Goal: Information Seeking & Learning: Learn about a topic

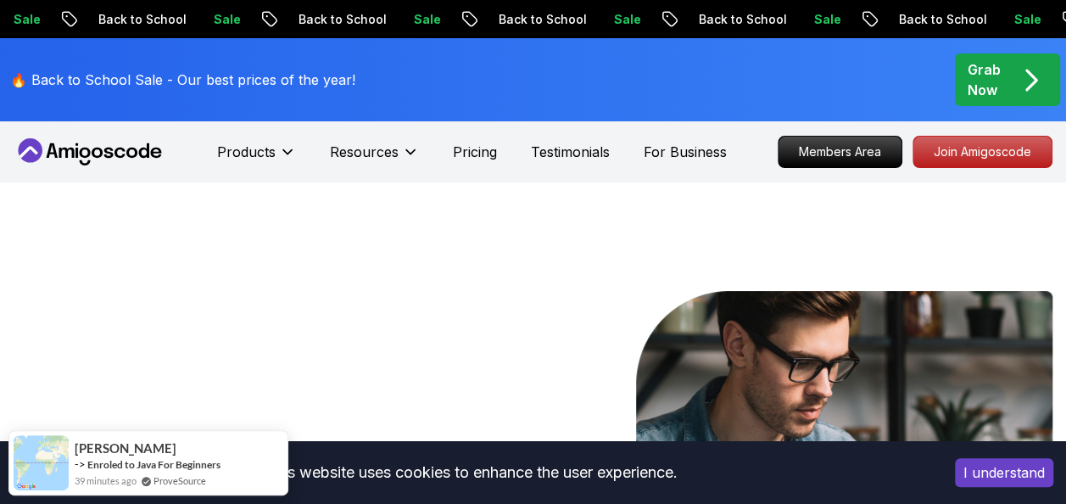
click at [1026, 477] on button "I understand" at bounding box center [1004, 472] width 98 height 29
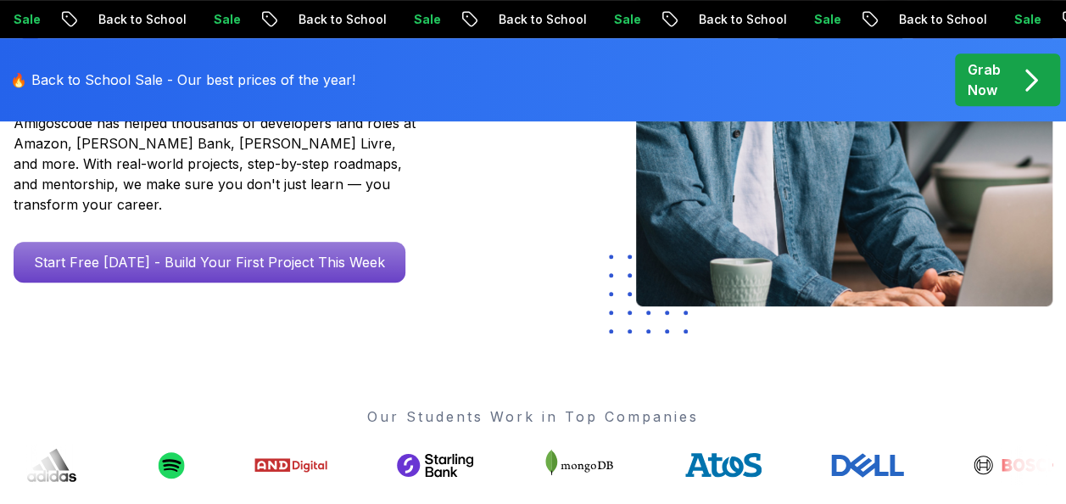
scroll to position [422, 0]
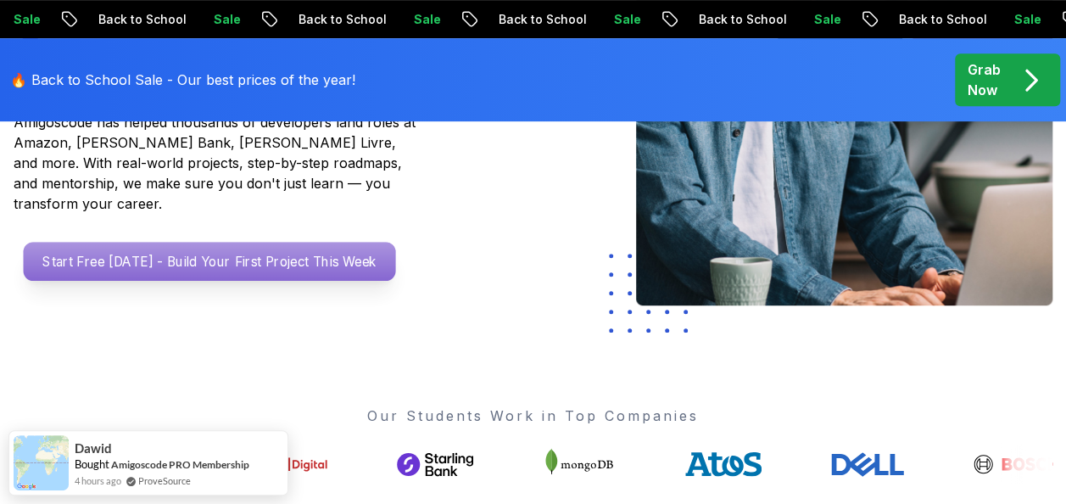
click at [248, 242] on p "Start Free [DATE] - Build Your First Project This Week" at bounding box center [210, 261] width 372 height 39
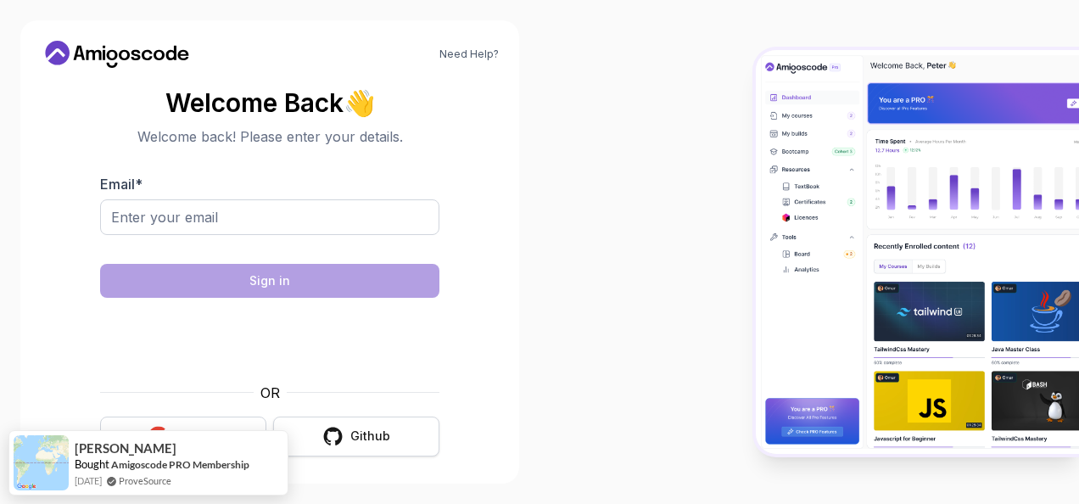
click at [329, 449] on button "Github" at bounding box center [356, 436] width 166 height 40
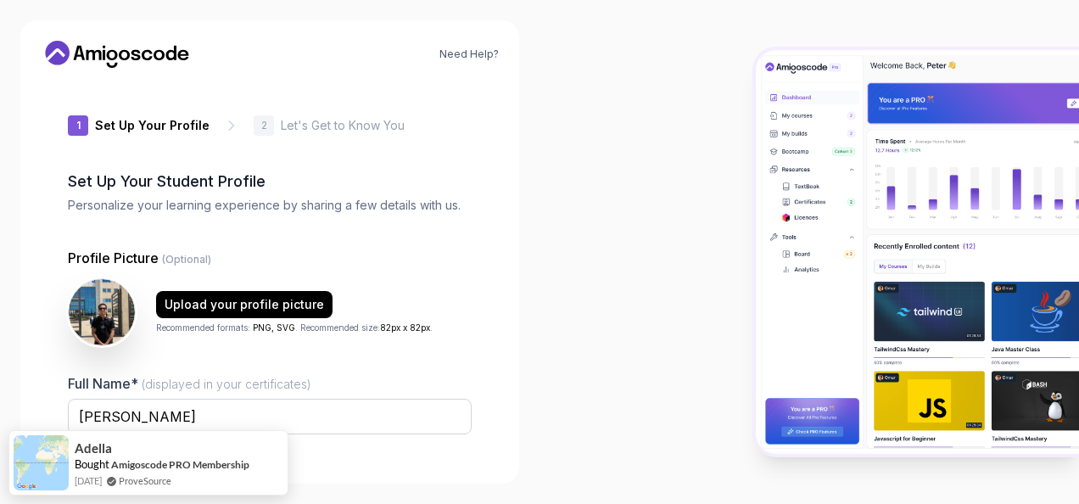
type input "zippycobra2f7f5"
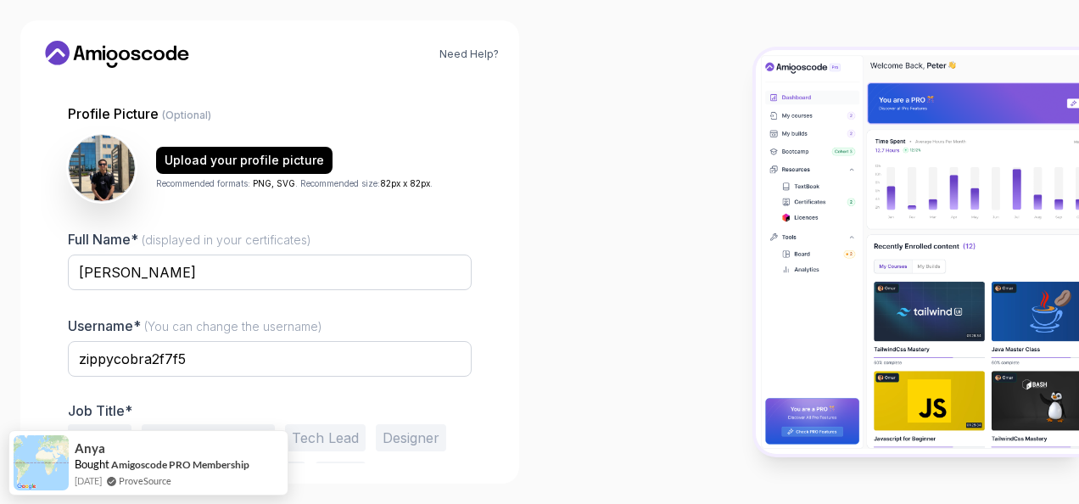
scroll to position [202, 0]
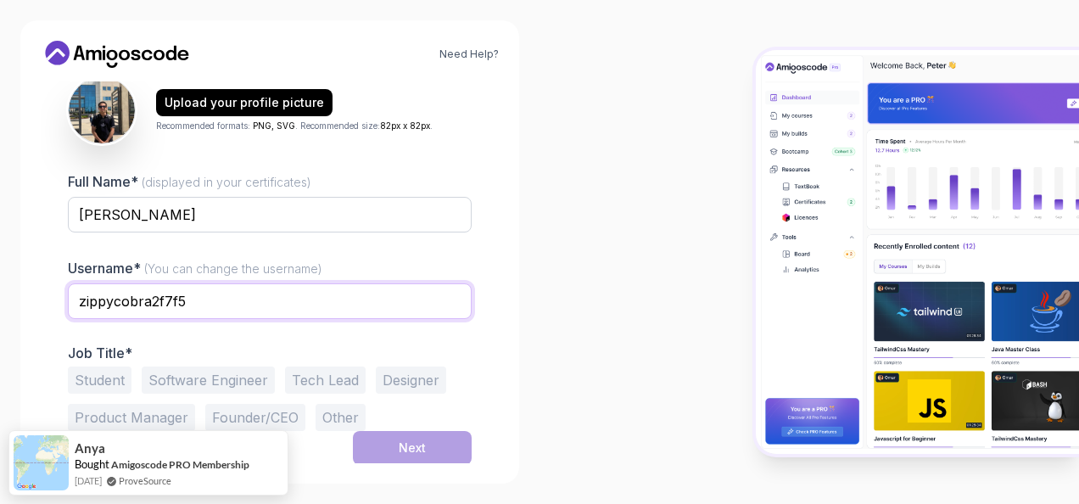
click at [319, 294] on input "zippycobra2f7f5" at bounding box center [270, 301] width 404 height 36
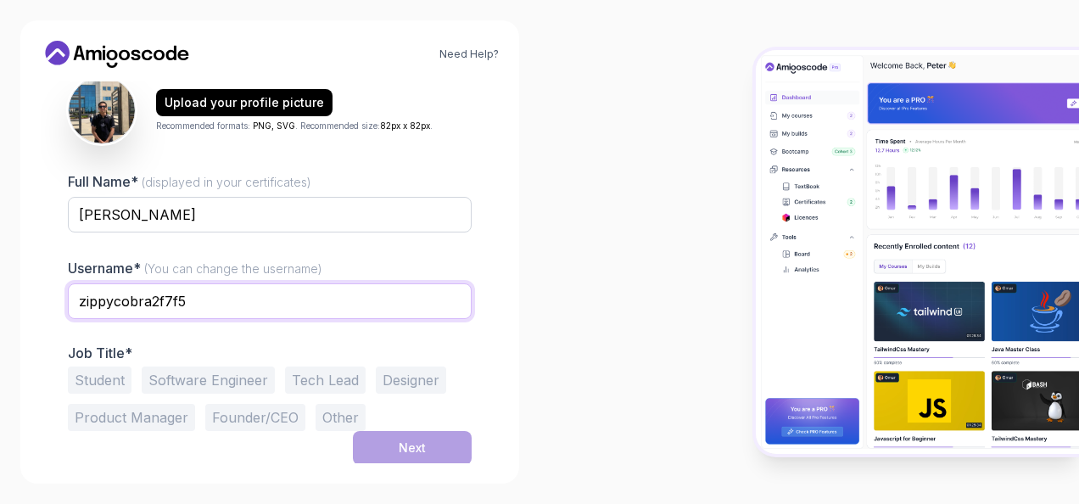
drag, startPoint x: 212, startPoint y: 287, endPoint x: 29, endPoint y: 310, distance: 184.7
click at [29, 310] on div "Need Help? 1 Set Up Your Profile 1 Set Up Your Profile 2 Let's Get to Know You …" at bounding box center [269, 251] width 499 height 463
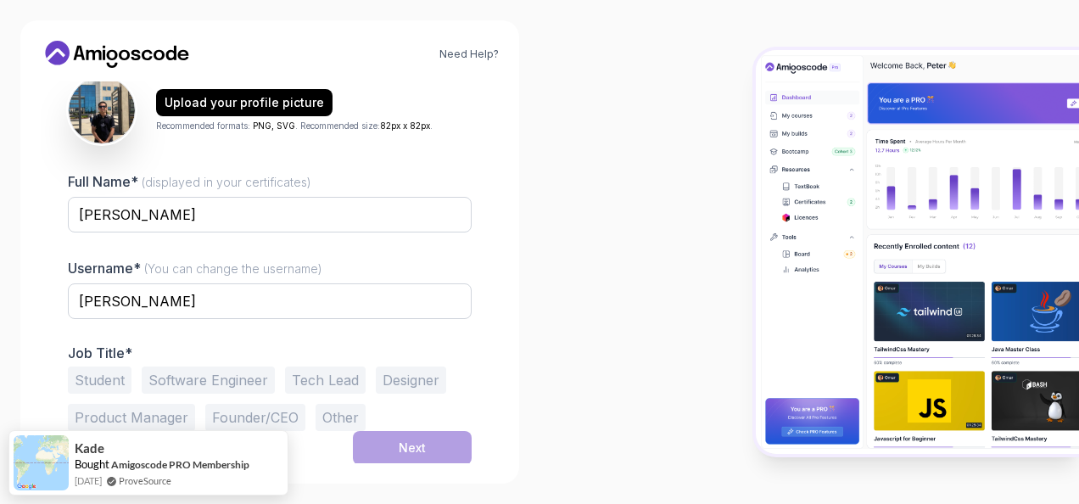
click at [485, 396] on div "1 Set Up Your Profile 1 Set Up Your Profile 2 Let's Get to Know You Set Up Your…" at bounding box center [270, 272] width 458 height 382
click at [98, 378] on button "Student" at bounding box center [100, 379] width 64 height 27
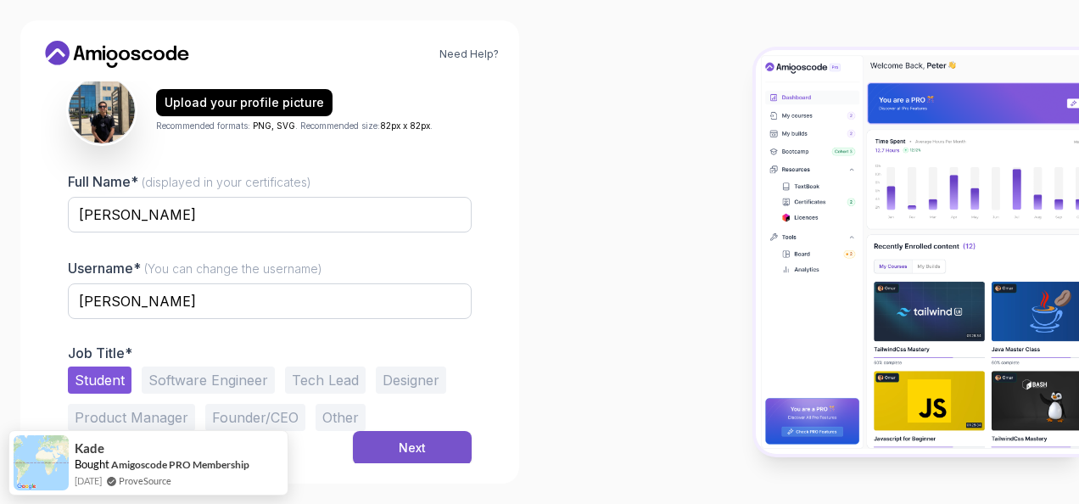
click at [438, 434] on button "Next" at bounding box center [412, 448] width 119 height 34
click at [433, 439] on button "Next" at bounding box center [412, 448] width 119 height 34
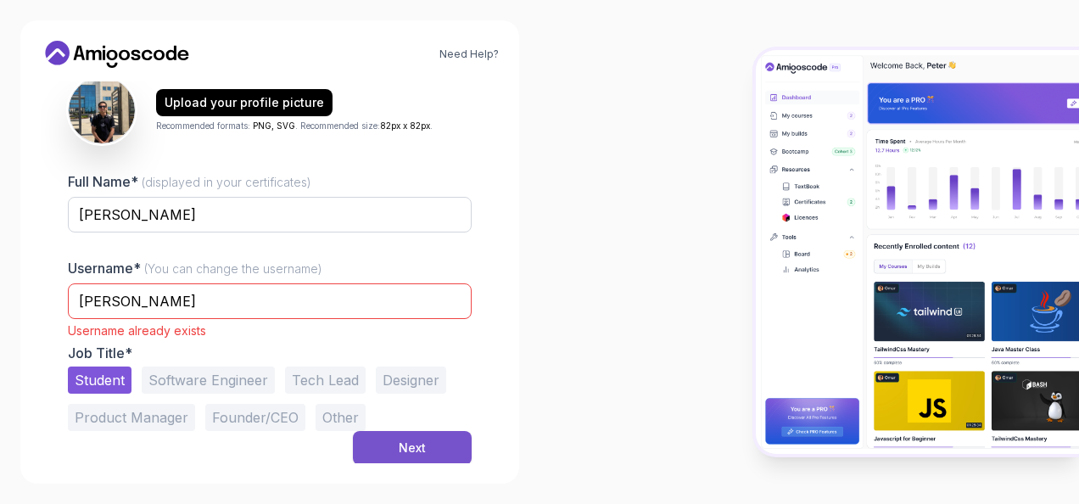
click at [412, 455] on button "Next" at bounding box center [412, 448] width 119 height 34
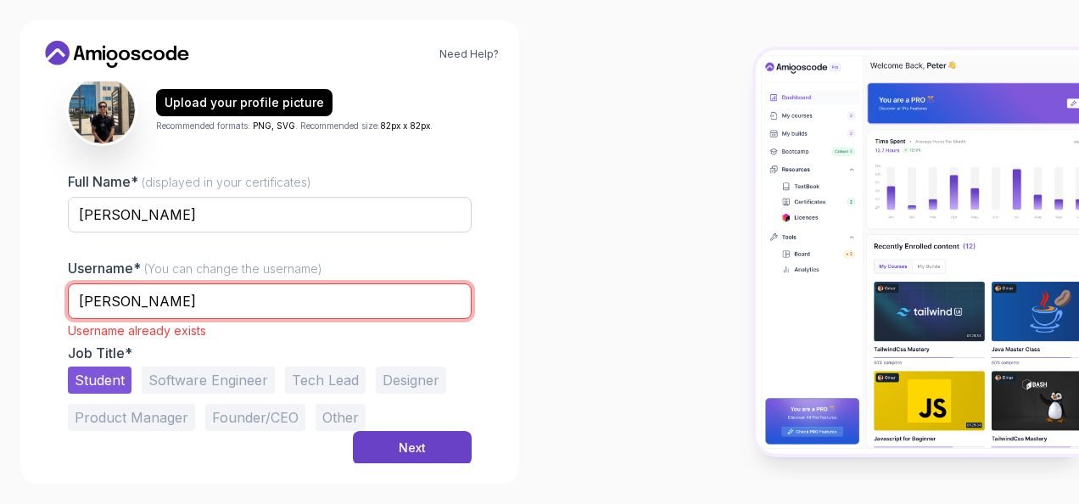
click at [322, 310] on input "[PERSON_NAME]" at bounding box center [270, 301] width 404 height 36
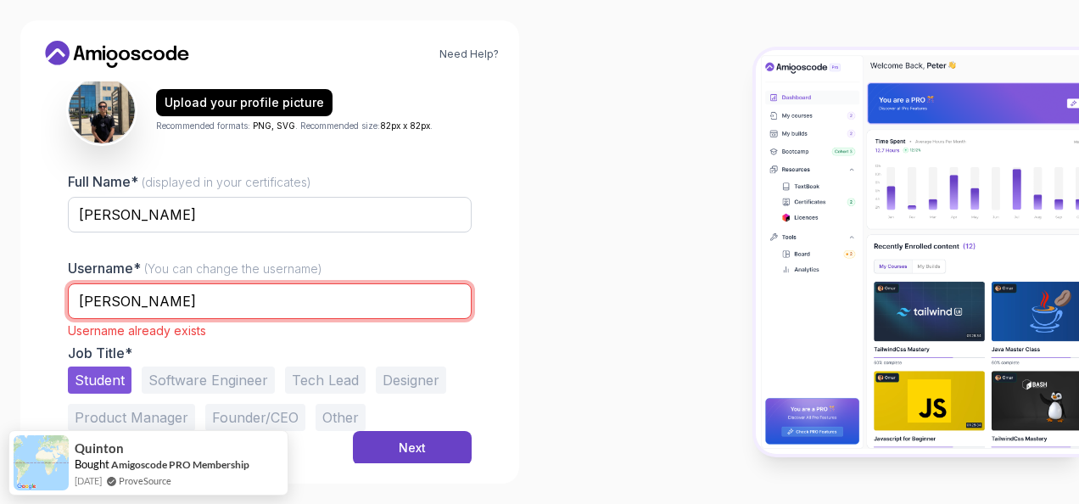
click at [429, 295] on input "[PERSON_NAME]" at bounding box center [270, 301] width 404 height 36
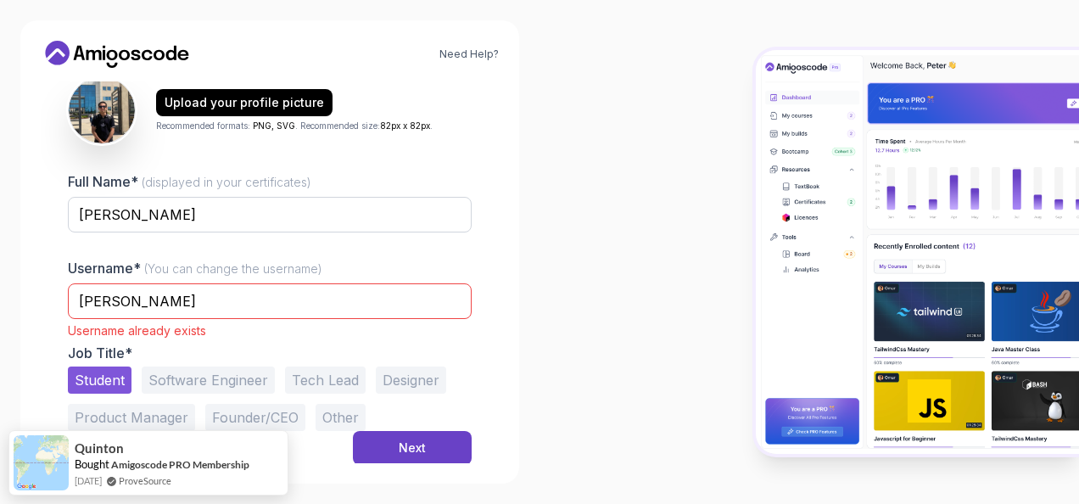
click at [506, 323] on div "Need Help? 1 Set Up Your Profile 1 Set Up Your Profile 2 Let's Get to Know You …" at bounding box center [269, 251] width 499 height 463
click at [393, 432] on button "Next" at bounding box center [412, 448] width 119 height 34
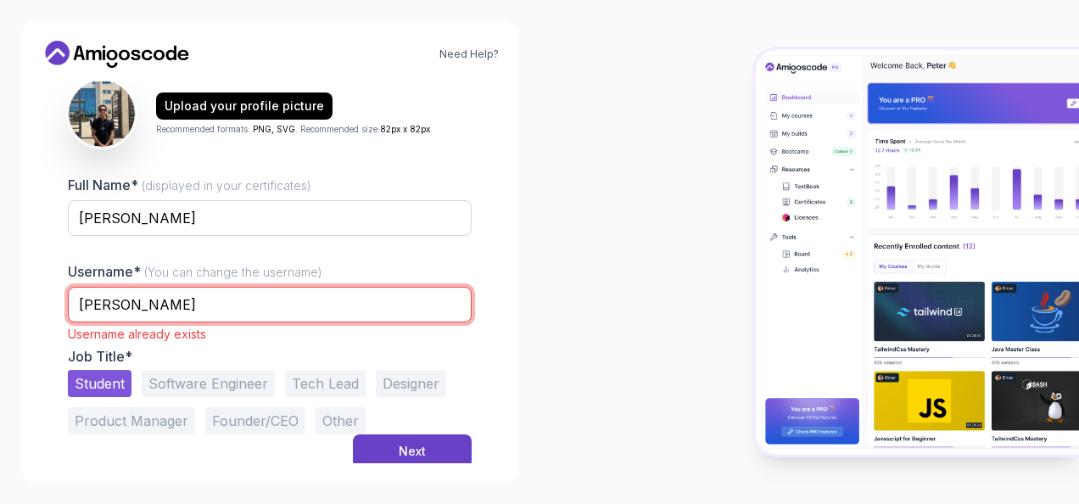
drag, startPoint x: 95, startPoint y: 285, endPoint x: 4, endPoint y: 285, distance: 90.7
click at [4, 285] on div "Need Help? 1 Set Up Your Profile 1 Set Up Your Profile 2 Let's Get to Know You …" at bounding box center [269, 252] width 539 height 504
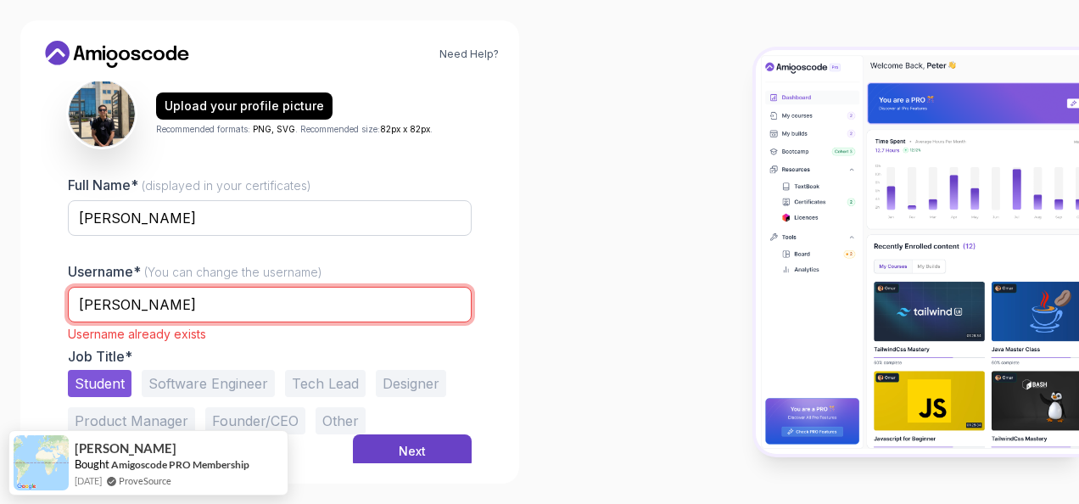
type input "[EMAIL_ADDRESS][DOMAIN_NAME]"
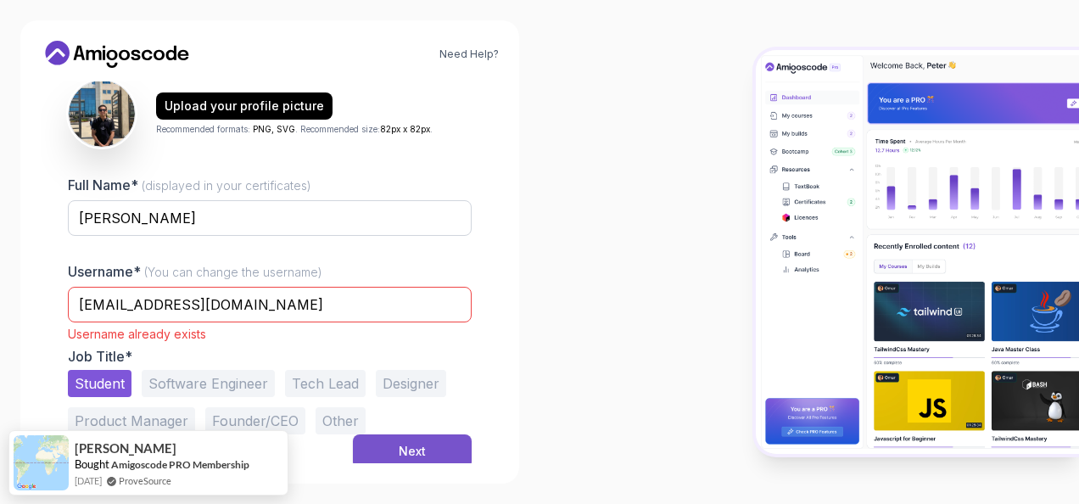
click at [396, 441] on button "Next" at bounding box center [412, 451] width 119 height 34
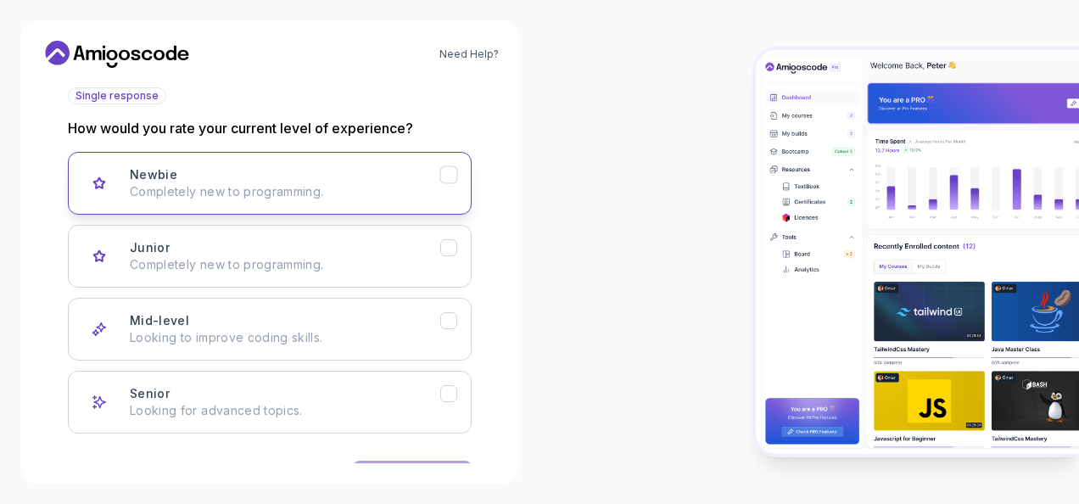
click at [405, 183] on p "Completely new to programming." at bounding box center [285, 191] width 310 height 17
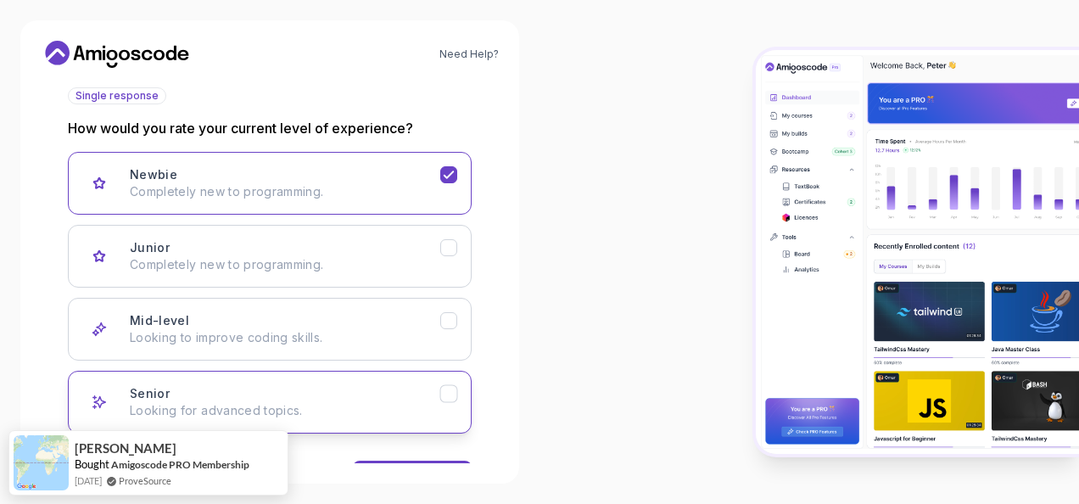
scroll to position [254, 0]
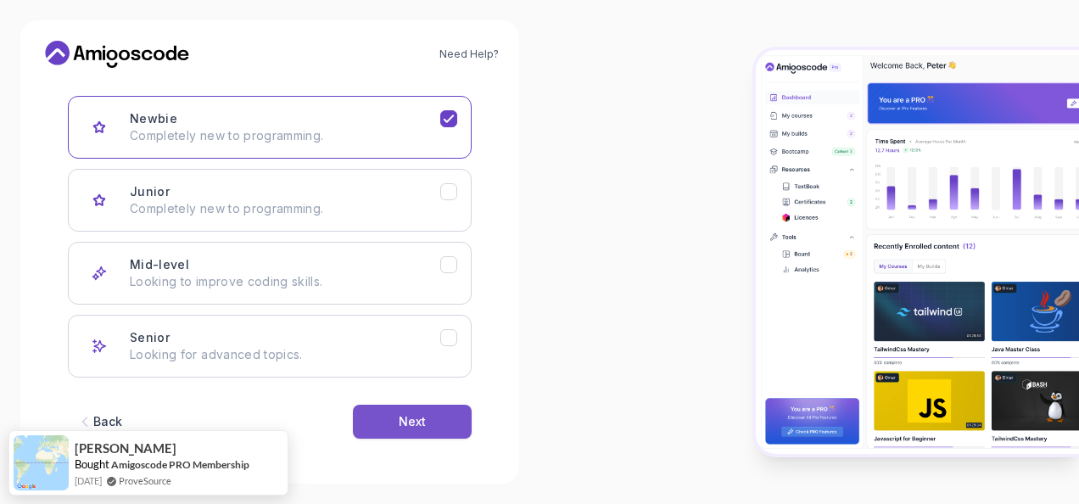
click at [432, 405] on button "Next" at bounding box center [412, 422] width 119 height 34
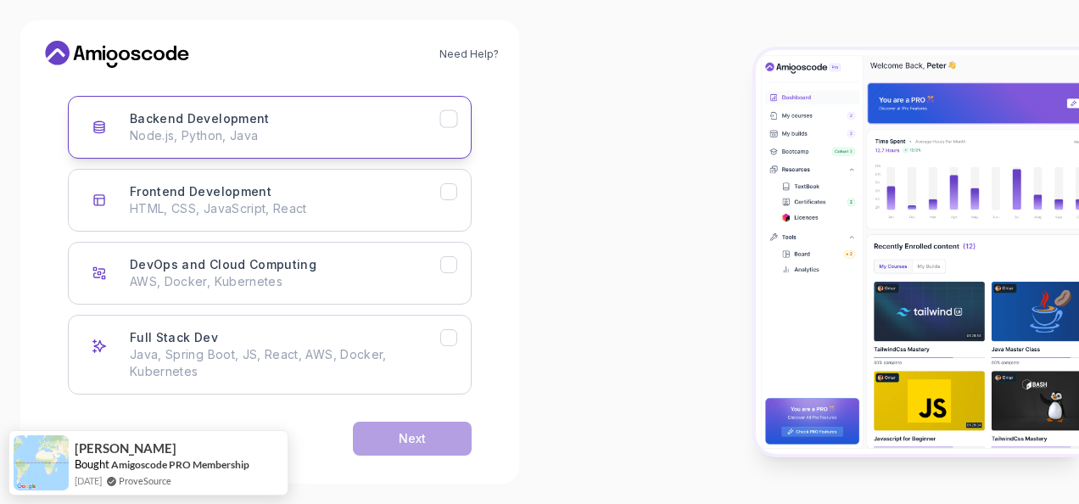
click at [395, 127] on p "Node.js, Python, Java" at bounding box center [285, 135] width 310 height 17
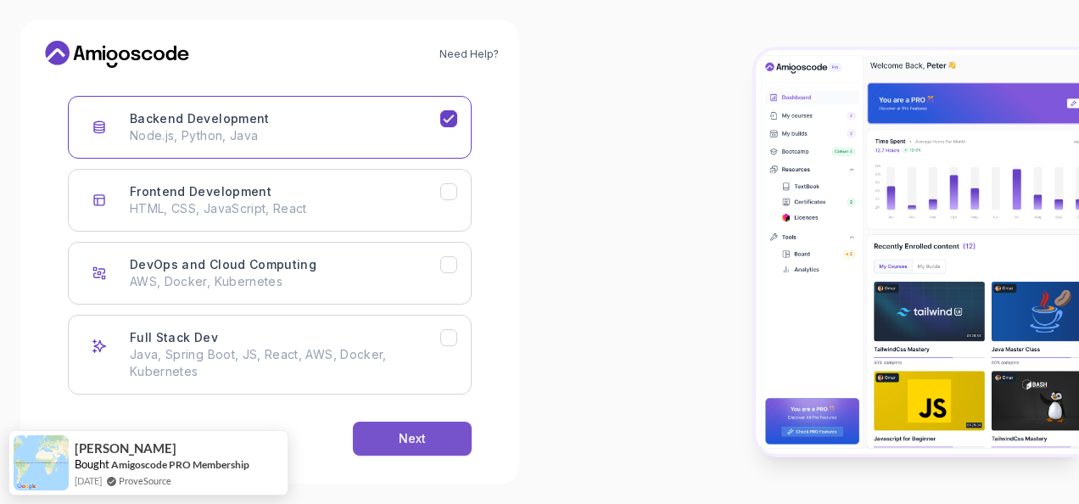
click at [440, 434] on button "Next" at bounding box center [412, 438] width 119 height 34
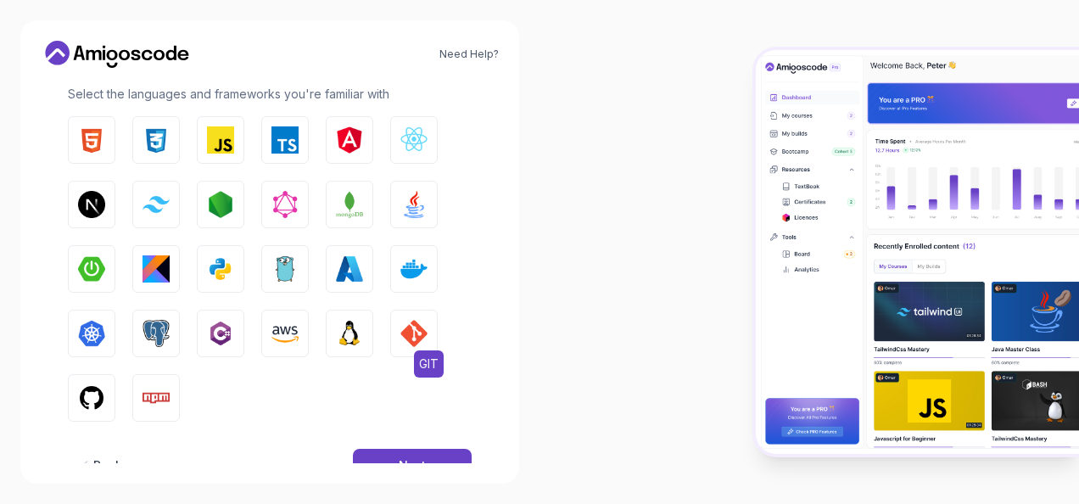
scroll to position [301, 0]
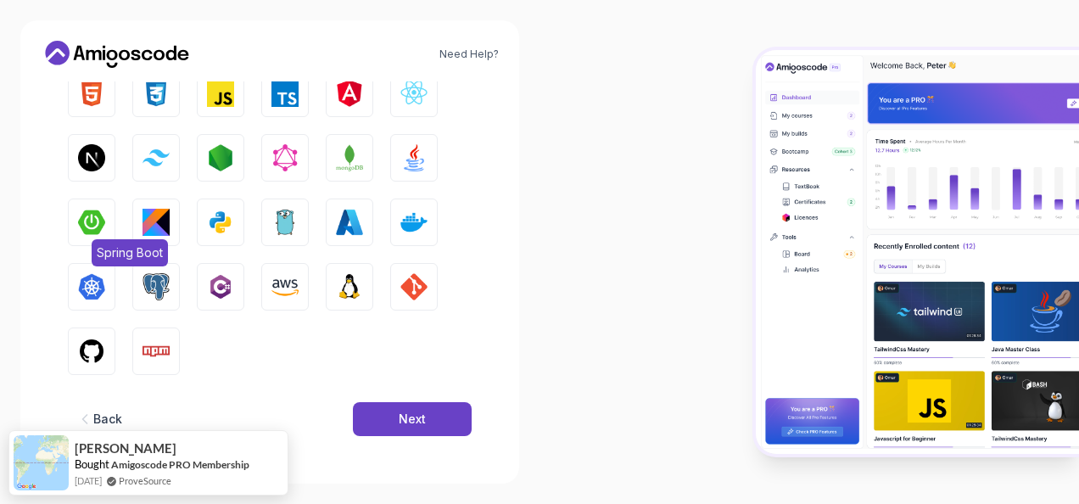
click at [92, 220] on img "button" at bounding box center [91, 222] width 27 height 27
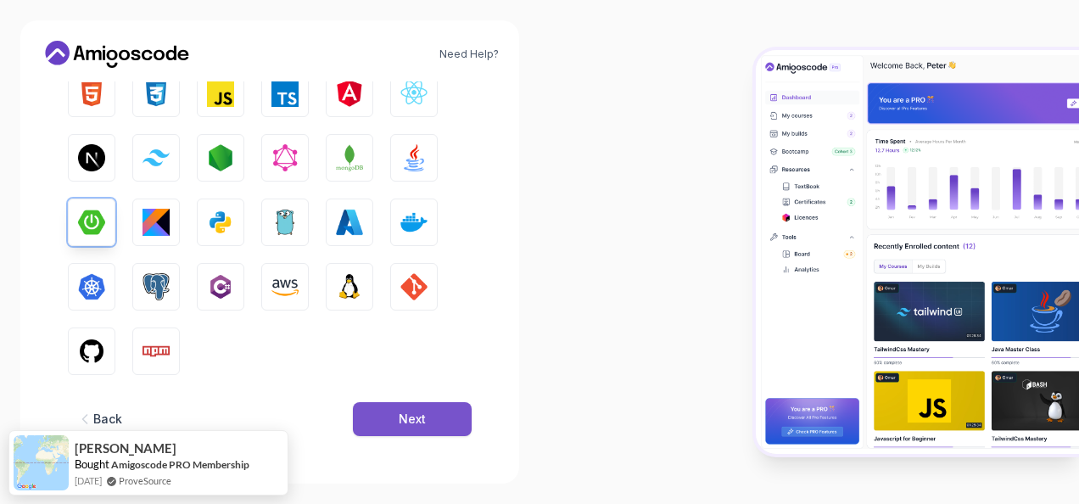
click at [412, 418] on div "Next" at bounding box center [412, 418] width 27 height 17
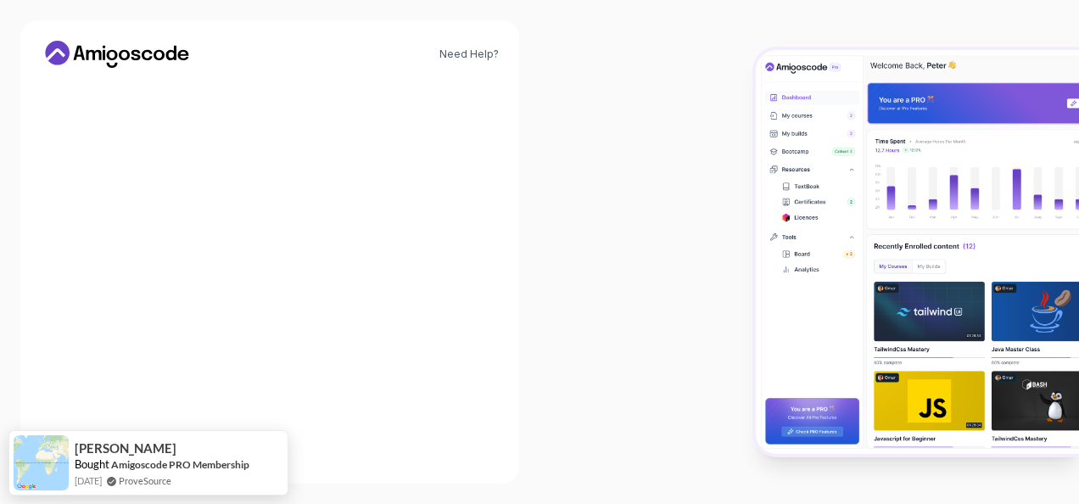
scroll to position [265, 0]
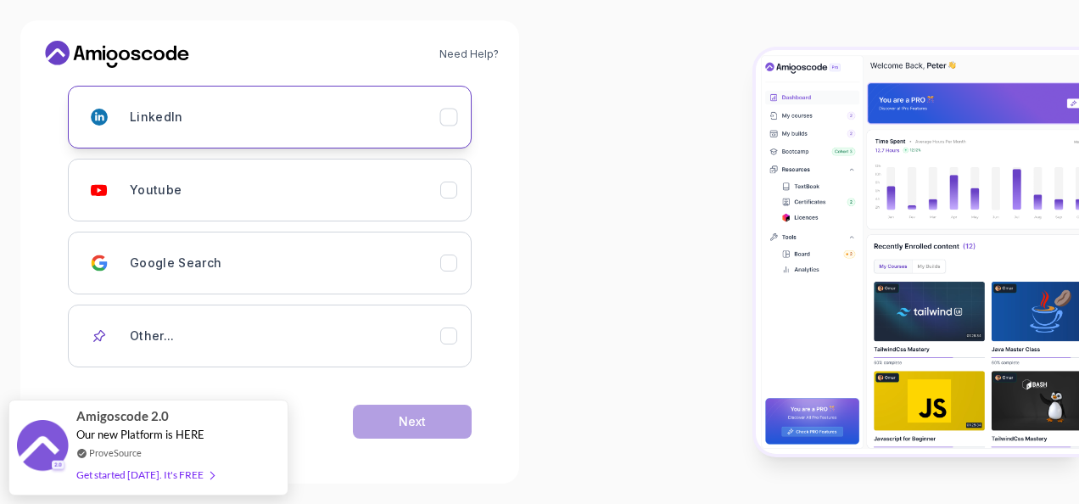
click at [448, 112] on icon "LinkedIn" at bounding box center [449, 117] width 16 height 16
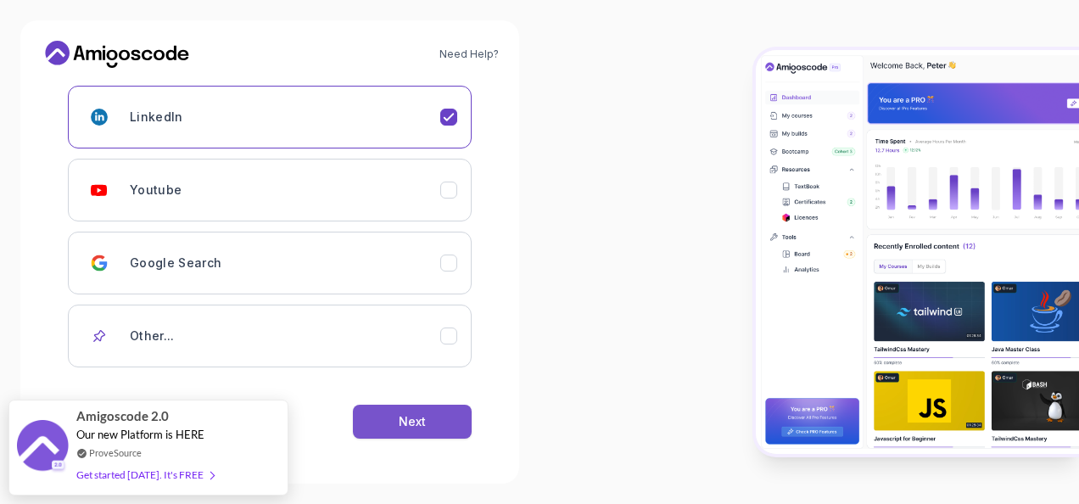
click at [430, 414] on button "Next" at bounding box center [412, 422] width 119 height 34
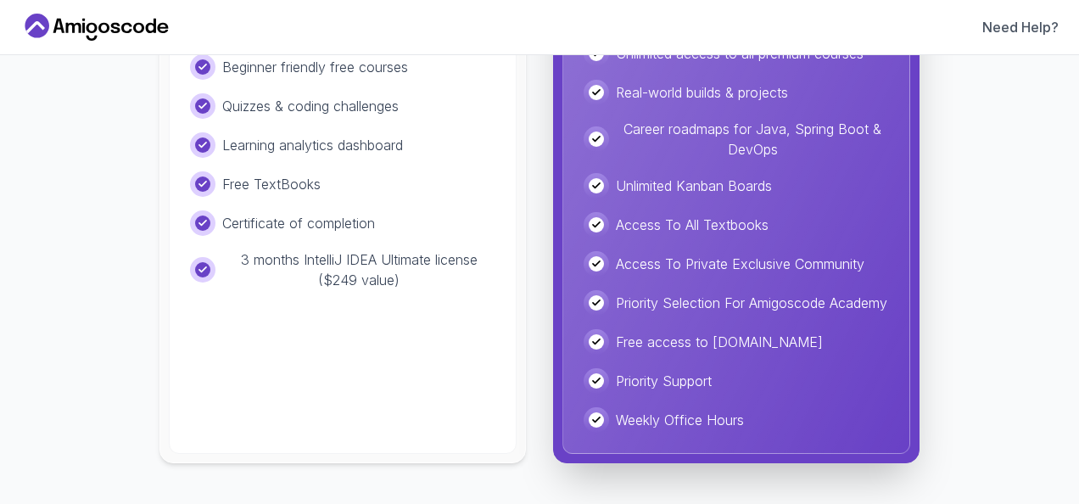
scroll to position [0, 0]
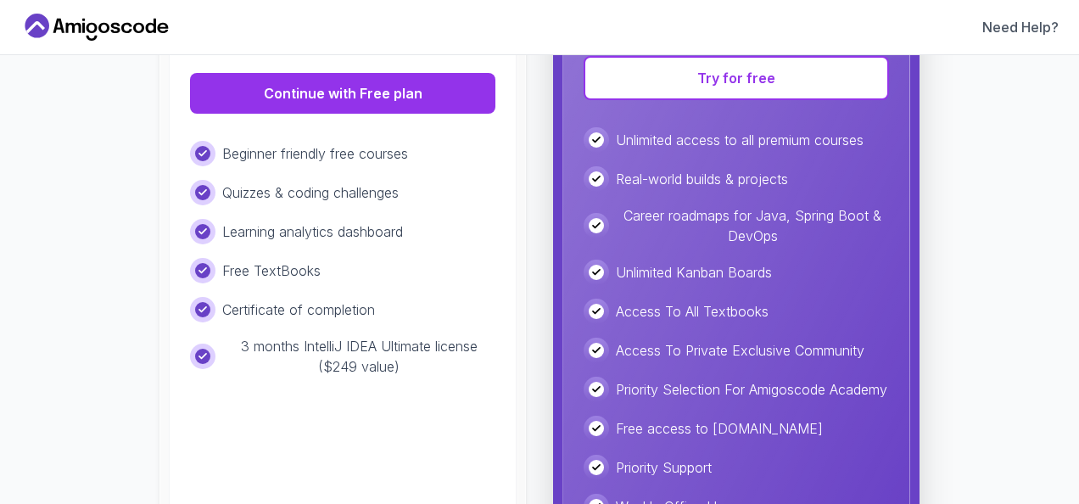
scroll to position [338, 0]
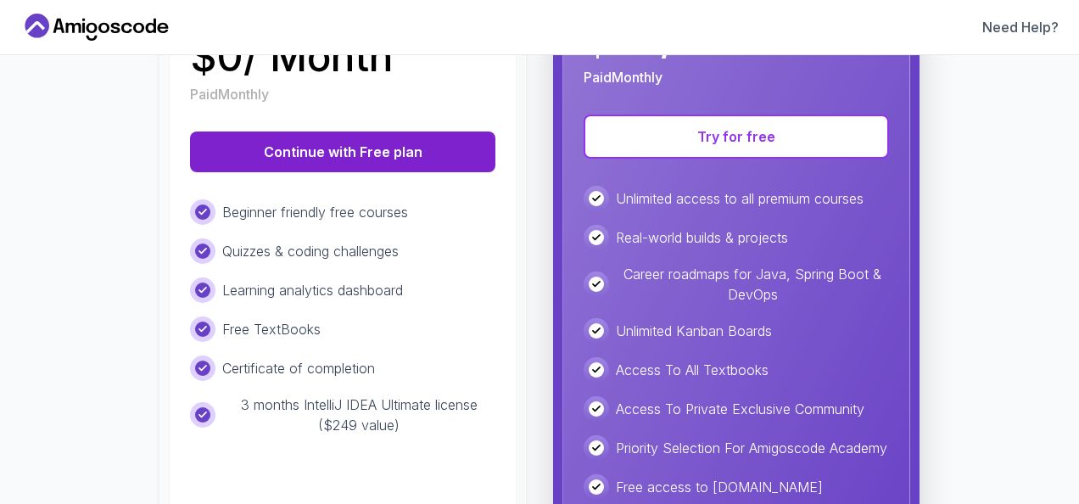
click at [304, 151] on button "Continue with Free plan" at bounding box center [342, 151] width 305 height 41
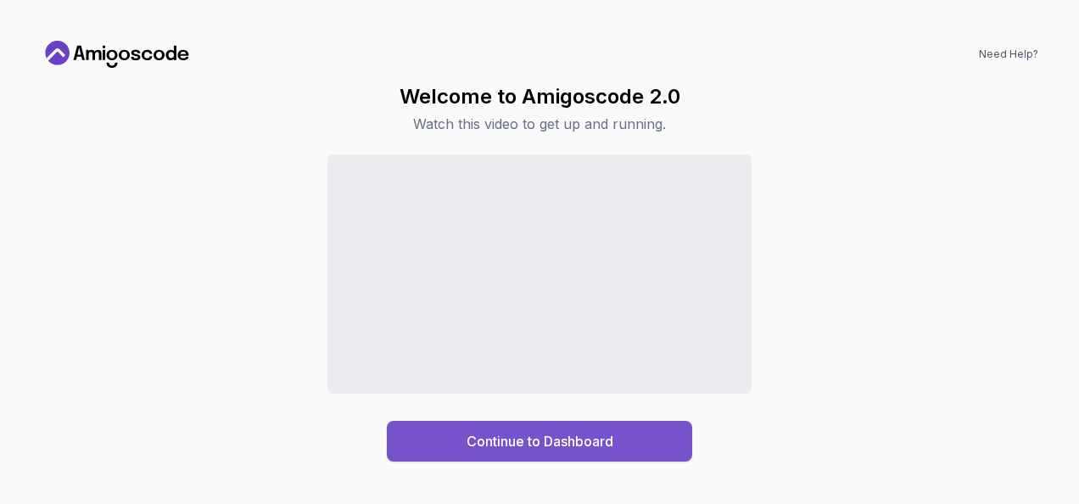
click at [472, 458] on button "Continue to Dashboard" at bounding box center [539, 441] width 305 height 41
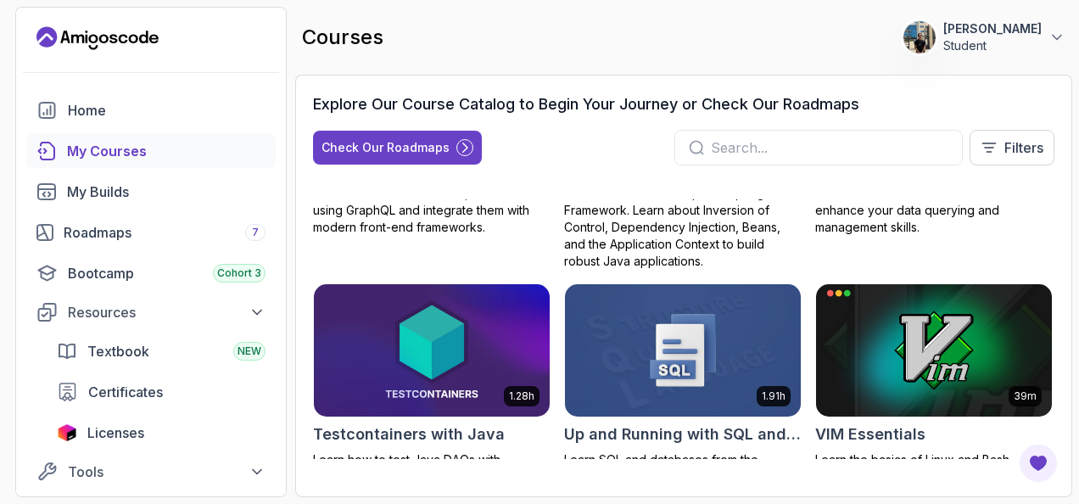
scroll to position [3281, 0]
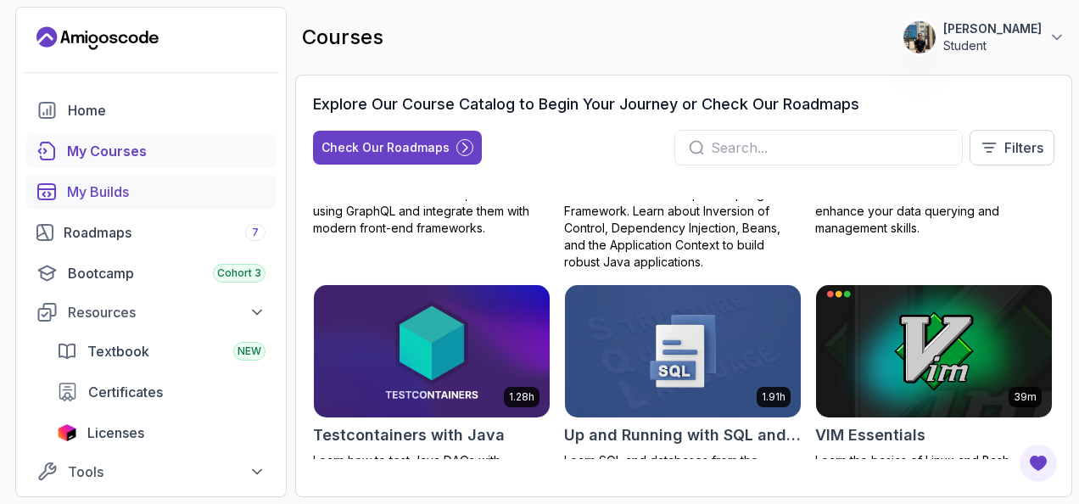
click at [172, 198] on div "My Builds" at bounding box center [166, 191] width 198 height 20
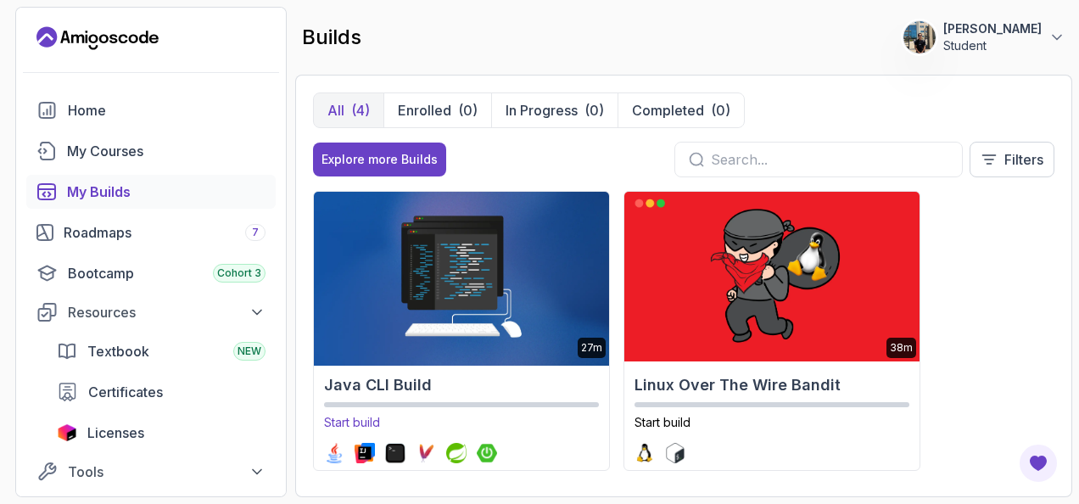
click at [524, 310] on img at bounding box center [461, 276] width 310 height 178
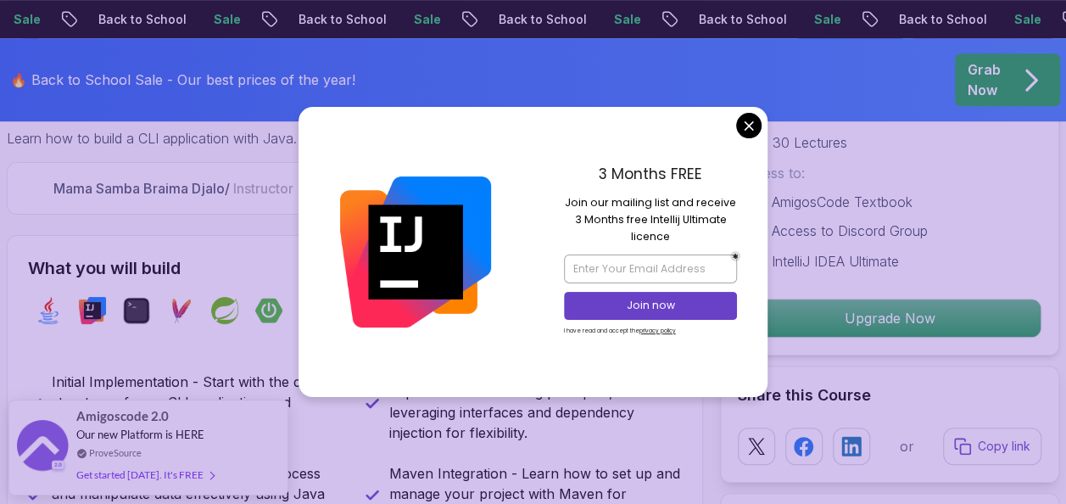
scroll to position [552, 0]
click at [660, 303] on p "Join now" at bounding box center [650, 305] width 141 height 15
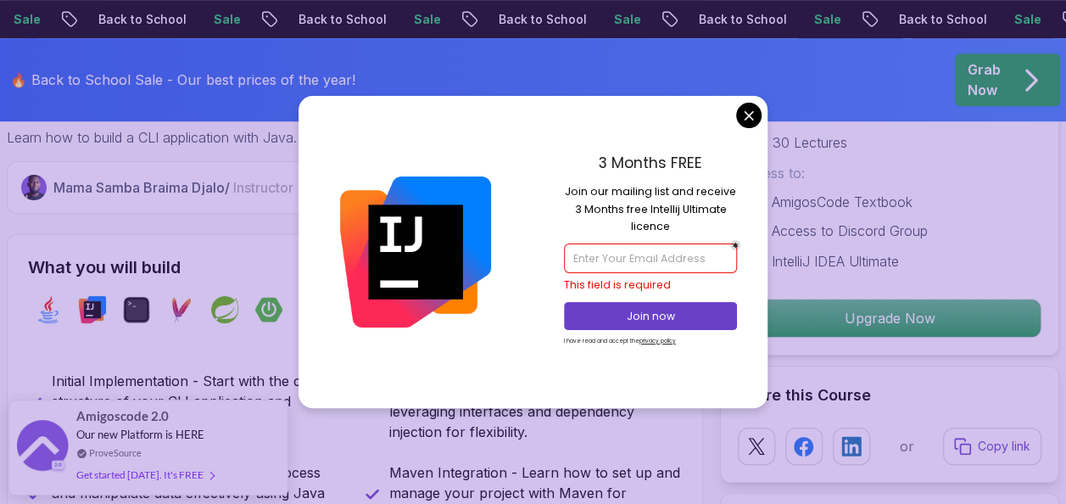
click at [643, 267] on input "email" at bounding box center [650, 257] width 173 height 29
click at [663, 204] on p "Join our mailing list and receive 3 Months free Intellij Ultimate licence" at bounding box center [650, 209] width 173 height 52
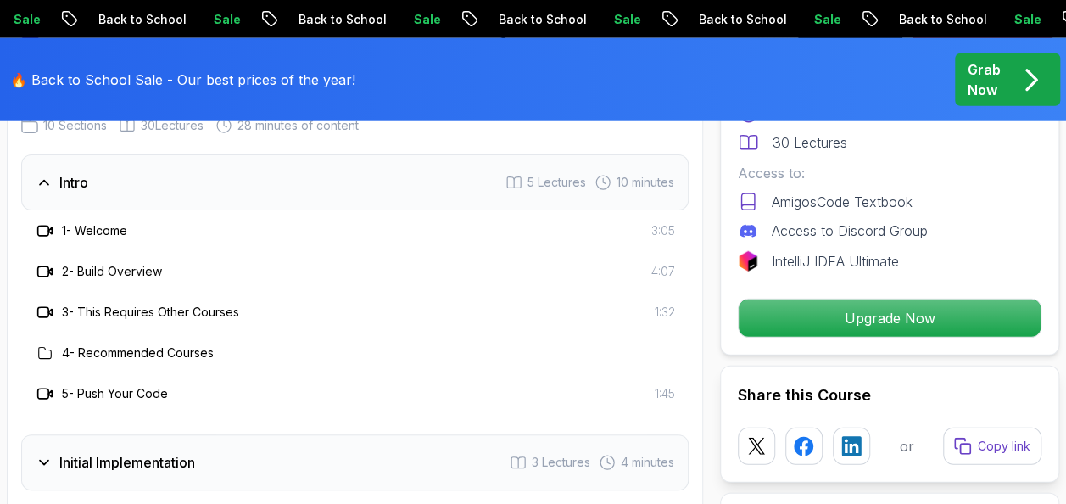
scroll to position [2148, 0]
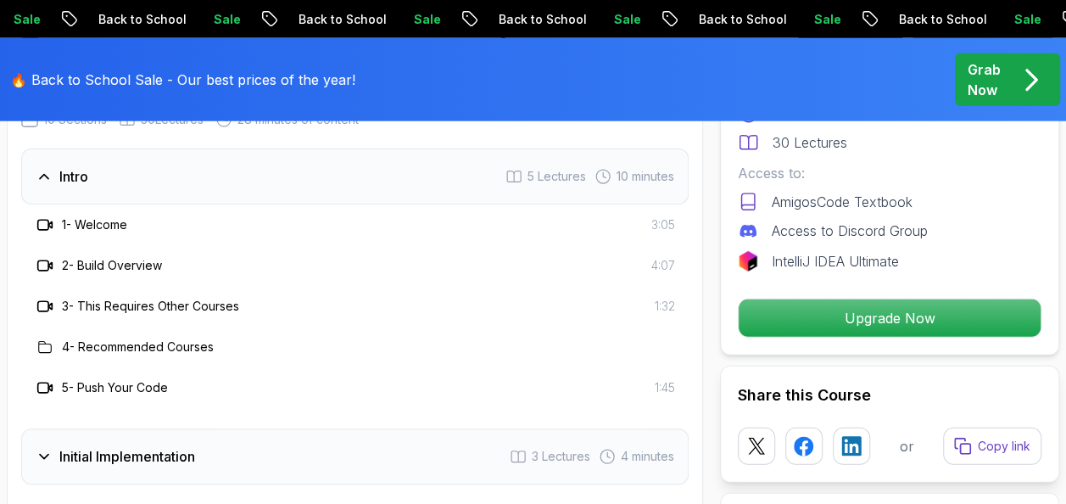
click at [198, 345] on h3 "4 - Recommended Courses" at bounding box center [138, 346] width 152 height 17
click at [84, 354] on div "4 - Recommended Courses" at bounding box center [354, 346] width 667 height 41
click at [99, 388] on h3 "5 - Push Your Code" at bounding box center [115, 387] width 106 height 17
drag, startPoint x: 99, startPoint y: 388, endPoint x: 276, endPoint y: 408, distance: 178.3
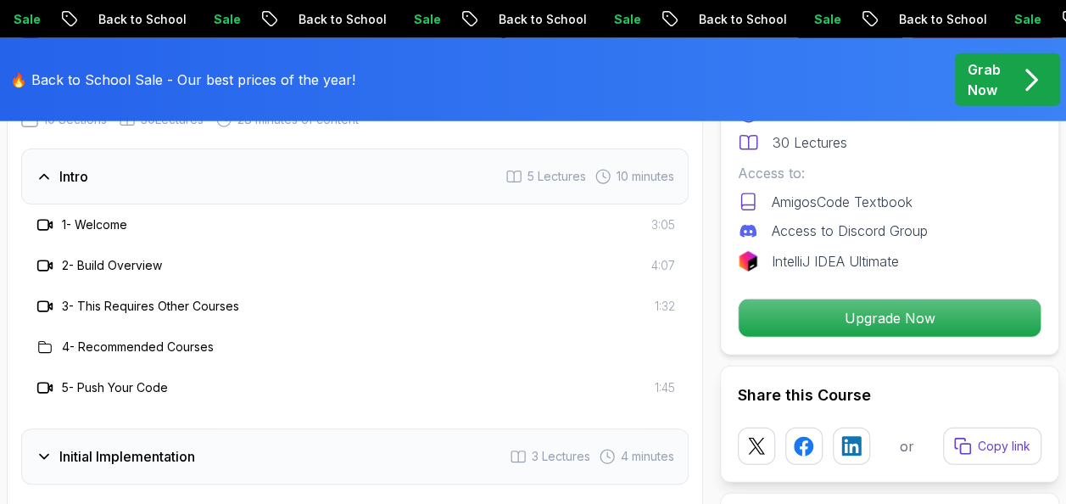
drag, startPoint x: 39, startPoint y: 170, endPoint x: 38, endPoint y: 186, distance: 15.3
click at [39, 172] on icon at bounding box center [44, 176] width 17 height 17
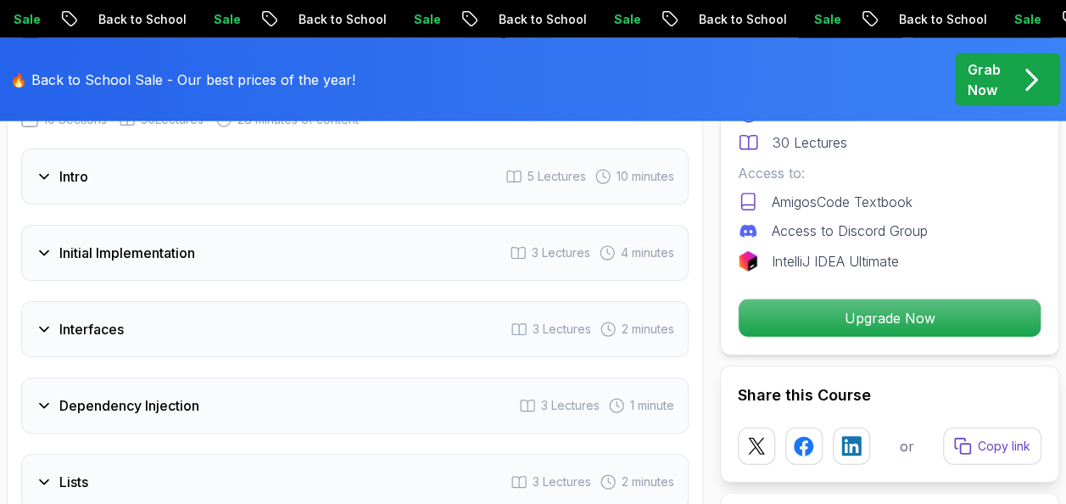
scroll to position [2263, 0]
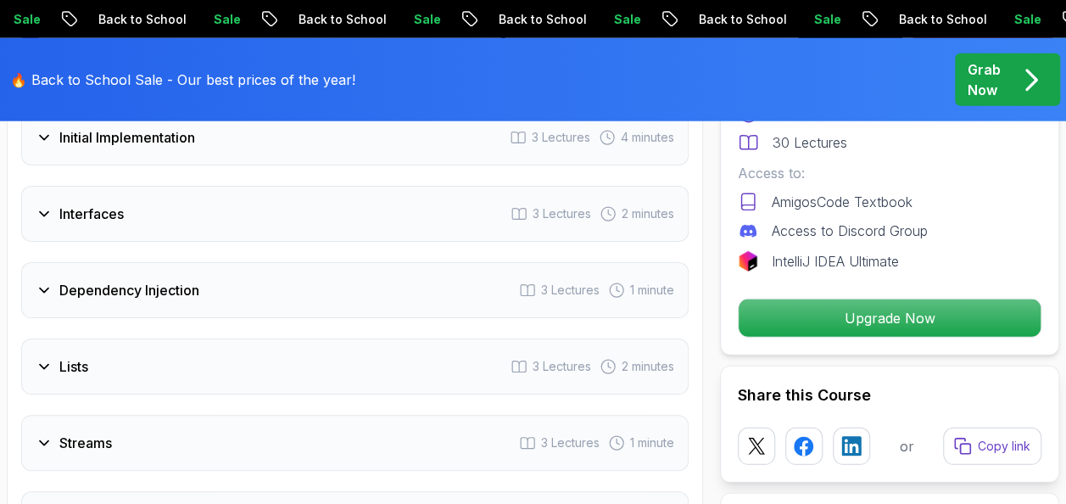
click at [41, 366] on icon at bounding box center [44, 366] width 17 height 17
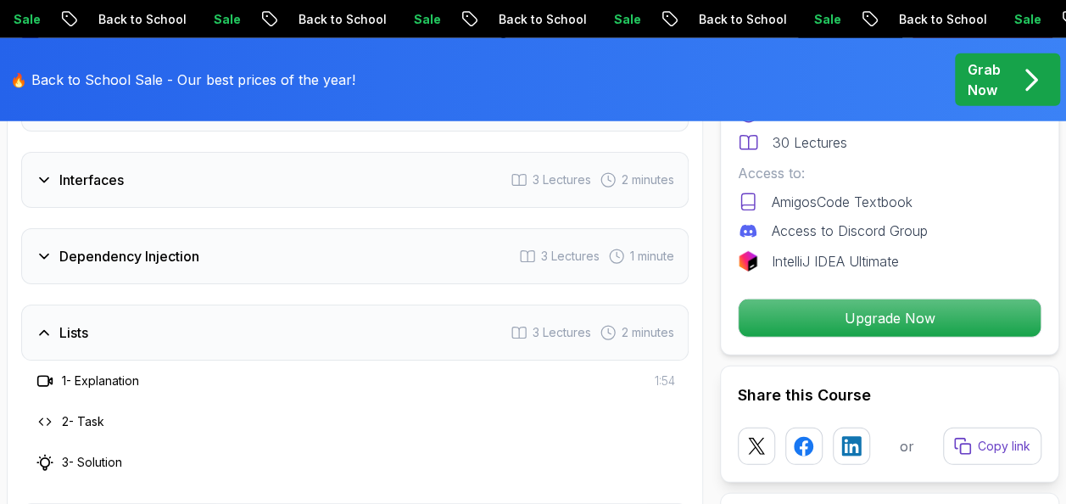
scroll to position [2317, 0]
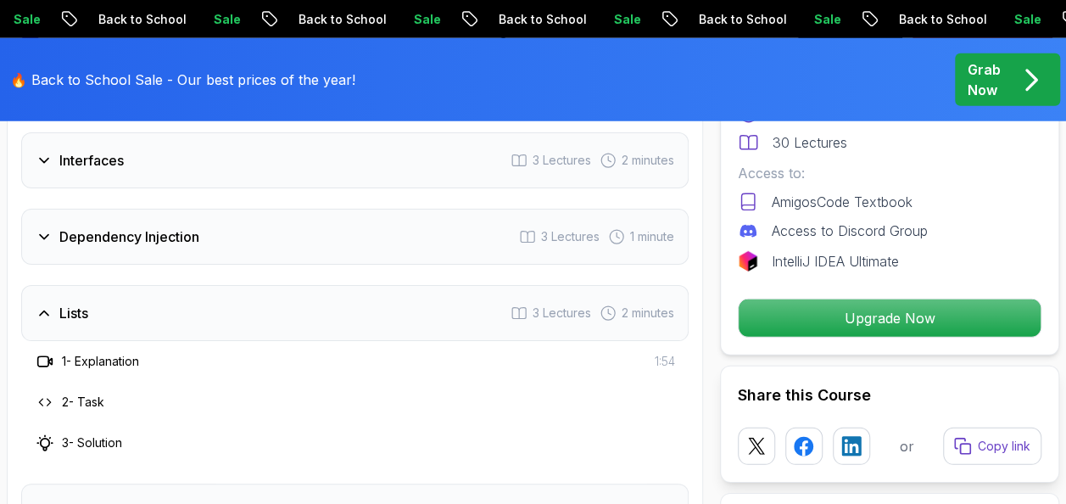
click at [88, 399] on h3 "2 - Task" at bounding box center [83, 401] width 42 height 17
click at [90, 404] on h3 "2 - Task" at bounding box center [83, 401] width 42 height 17
click at [60, 401] on div "2 - Task" at bounding box center [70, 402] width 70 height 20
click at [110, 441] on h3 "3 - Solution" at bounding box center [92, 442] width 60 height 17
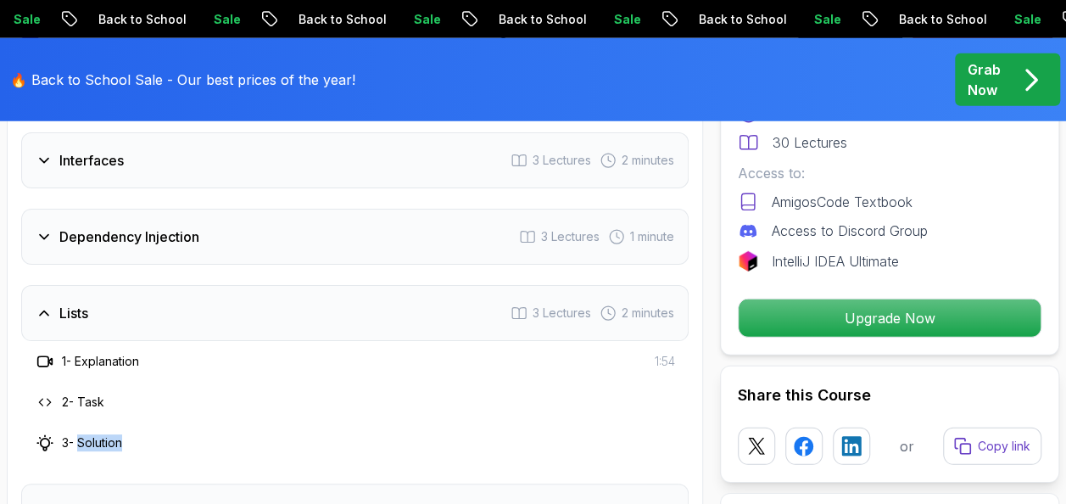
drag, startPoint x: 110, startPoint y: 441, endPoint x: 421, endPoint y: 360, distance: 320.7
click at [421, 360] on div "1 - Explanation 1:54" at bounding box center [355, 361] width 640 height 20
click at [579, 311] on span "3 Lectures" at bounding box center [562, 312] width 59 height 17
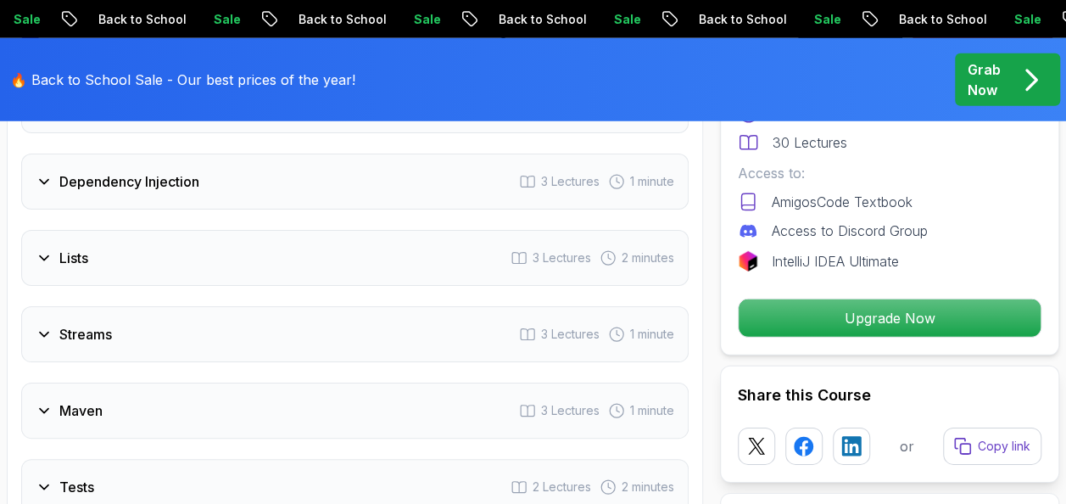
scroll to position [2374, 0]
click at [553, 327] on span "3 Lectures" at bounding box center [570, 332] width 59 height 17
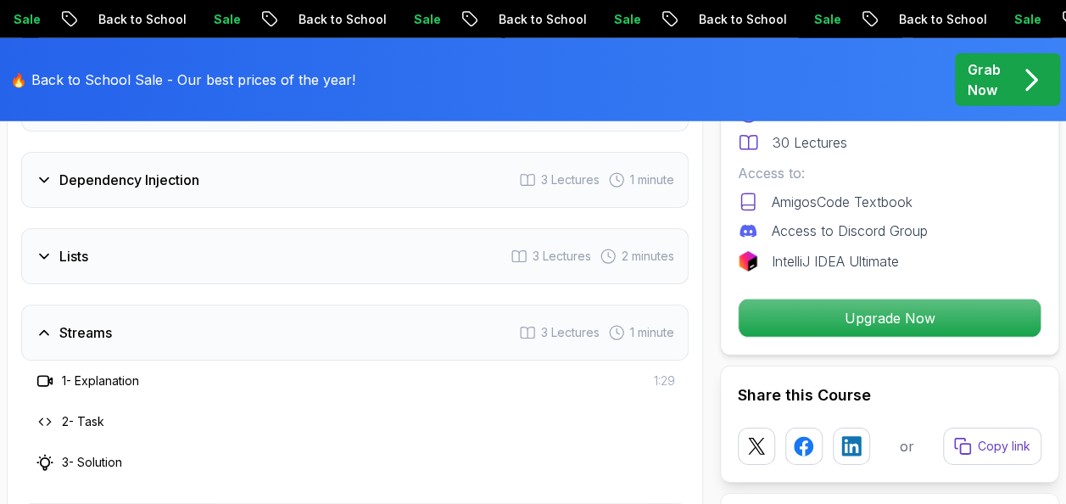
click at [554, 327] on span "3 Lectures" at bounding box center [570, 332] width 59 height 17
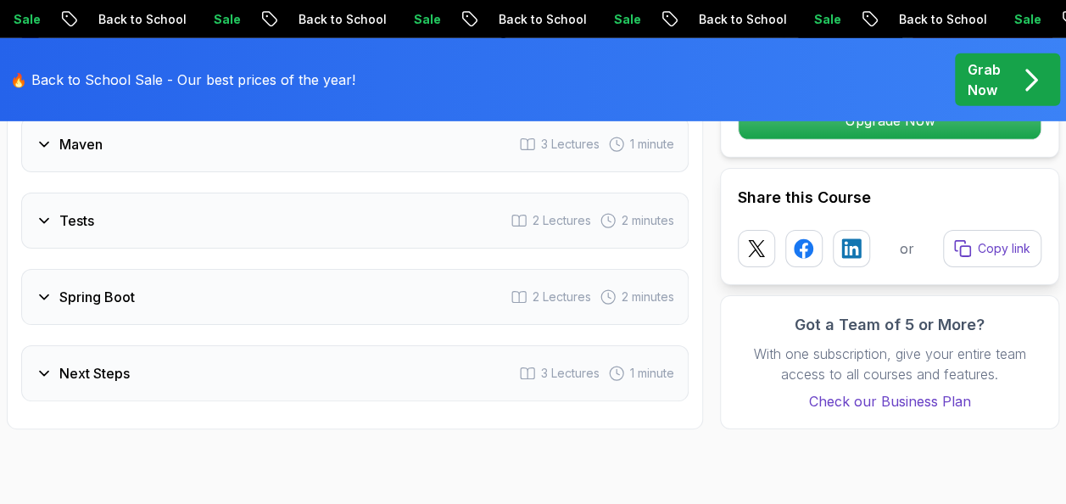
scroll to position [2637, 0]
click at [396, 301] on div "Spring Boot 2 Lectures 2 minutes" at bounding box center [354, 298] width 667 height 56
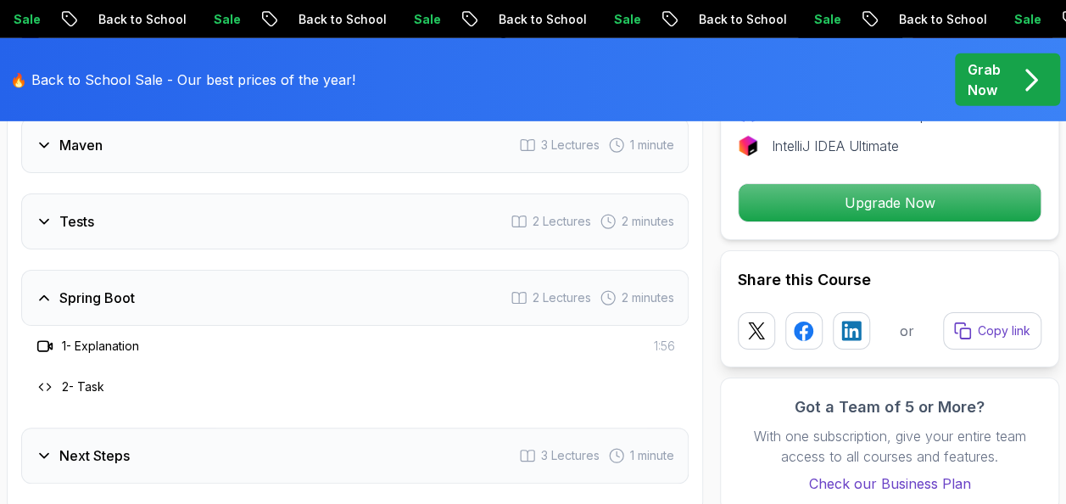
click at [132, 344] on h3 "1 - Explanation" at bounding box center [100, 346] width 77 height 17
click at [132, 346] on h3 "1 - Explanation" at bounding box center [100, 346] width 77 height 17
drag, startPoint x: 132, startPoint y: 346, endPoint x: 53, endPoint y: 339, distance: 80.0
click at [53, 339] on icon at bounding box center [44, 346] width 17 height 17
click at [54, 340] on div at bounding box center [45, 346] width 20 height 20
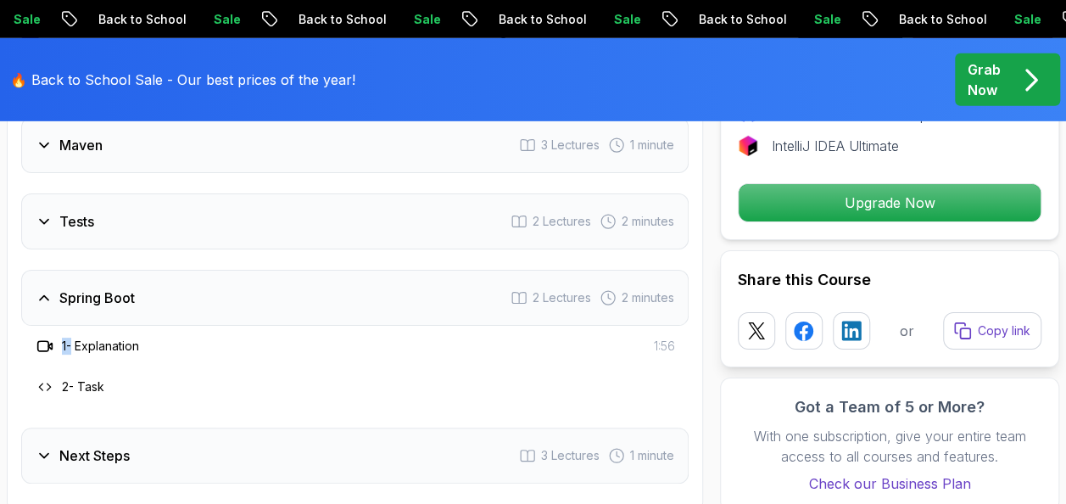
click at [54, 340] on div at bounding box center [45, 346] width 20 height 20
click at [271, 395] on div "2 - Task" at bounding box center [354, 386] width 667 height 41
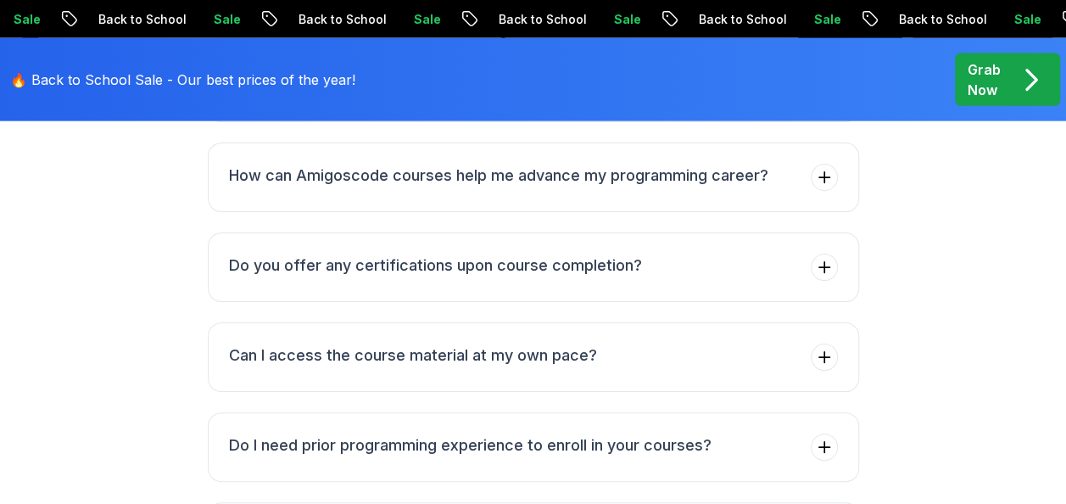
scroll to position [5126, 0]
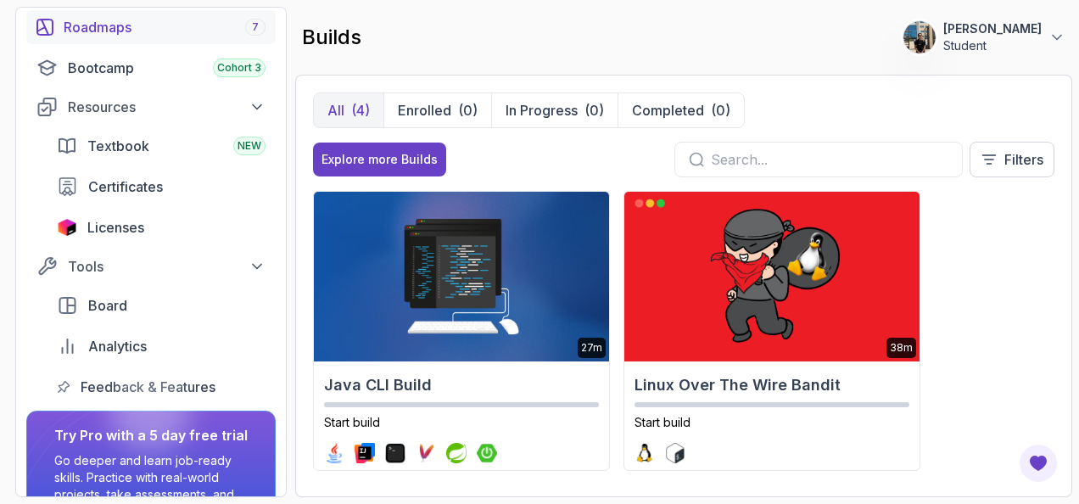
scroll to position [208, 0]
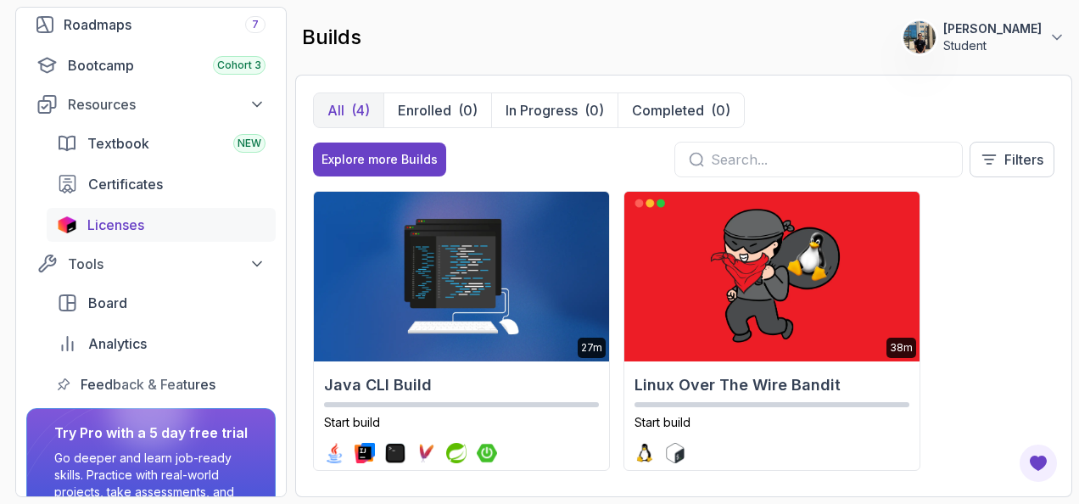
click at [150, 226] on div "Licenses" at bounding box center [176, 225] width 178 height 20
